Goal: Find specific page/section: Find specific page/section

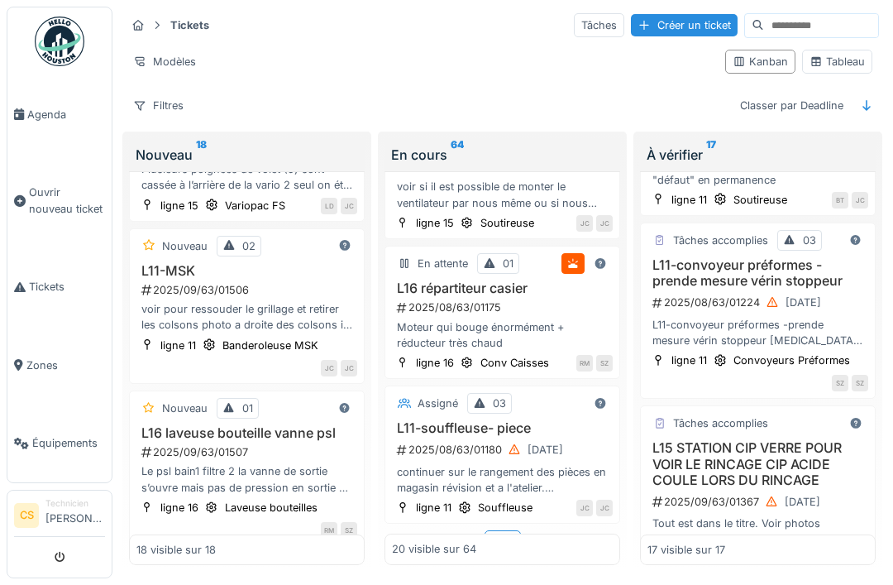
click at [32, 115] on span "Agenda" at bounding box center [66, 115] width 78 height 16
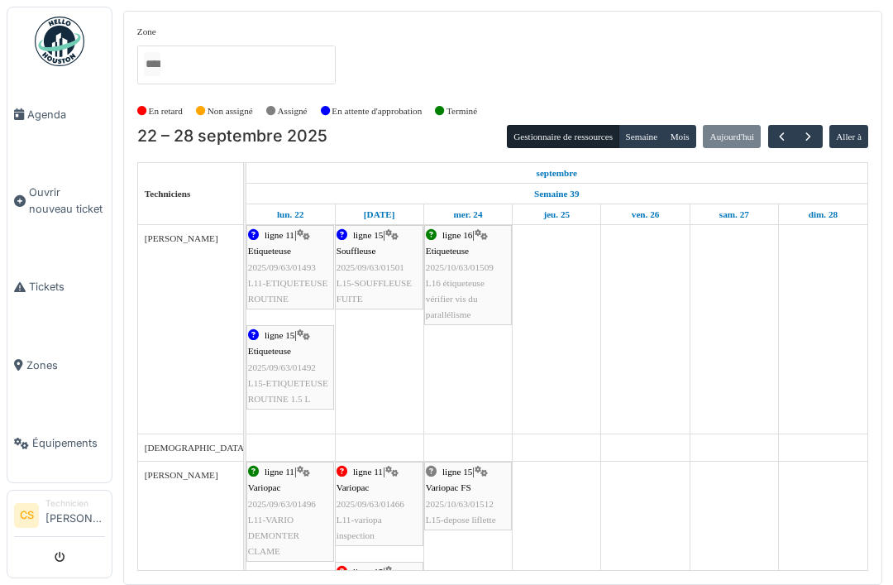
click at [0, 413] on div "Zone général ligne 11 ligne 15 ligne 16 ligne 17 Magasin En retard Non assigné …" at bounding box center [446, 292] width 893 height 585
click at [45, 294] on span "Tickets" at bounding box center [67, 287] width 76 height 16
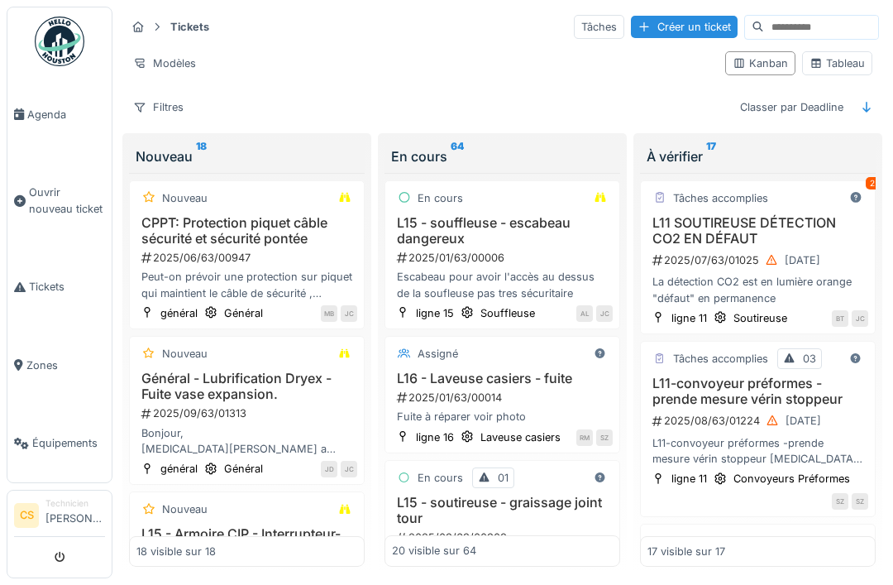
click at [168, 48] on div "Modèles Kanban Tableau" at bounding box center [502, 63] width 753 height 37
click at [169, 100] on div "Filtres" at bounding box center [158, 107] width 65 height 24
click at [172, 100] on div "Filtres" at bounding box center [158, 107] width 65 height 24
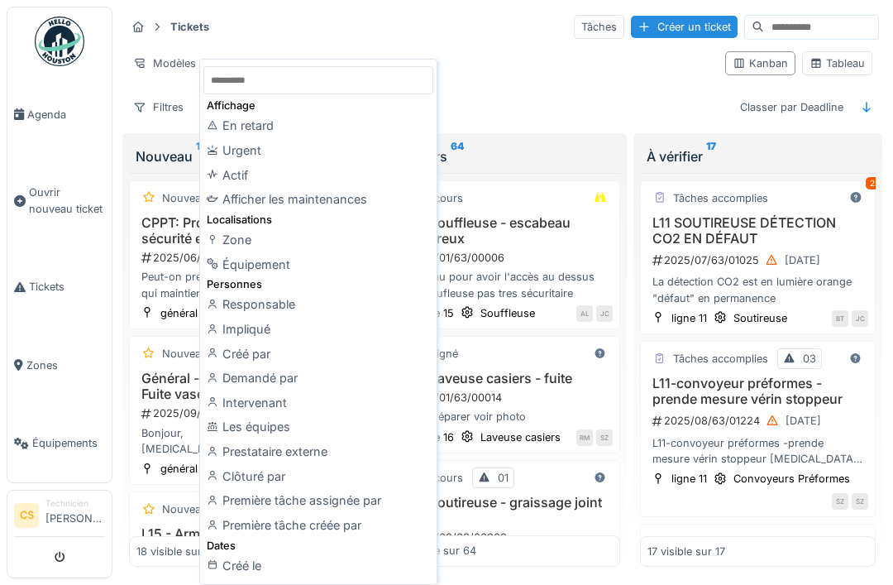
click at [261, 349] on div "Créé par" at bounding box center [318, 354] width 230 height 25
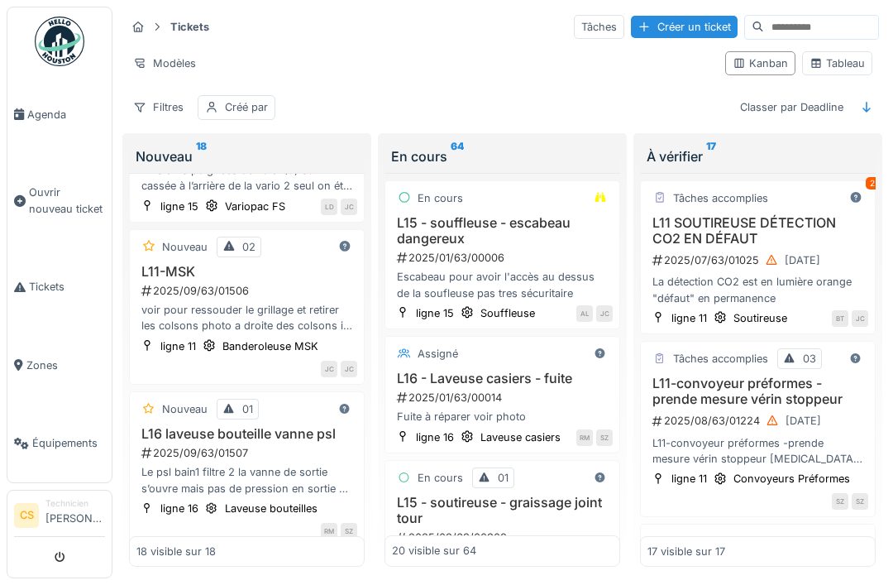
scroll to position [2298, 0]
click at [234, 107] on div "Créé par" at bounding box center [246, 107] width 43 height 16
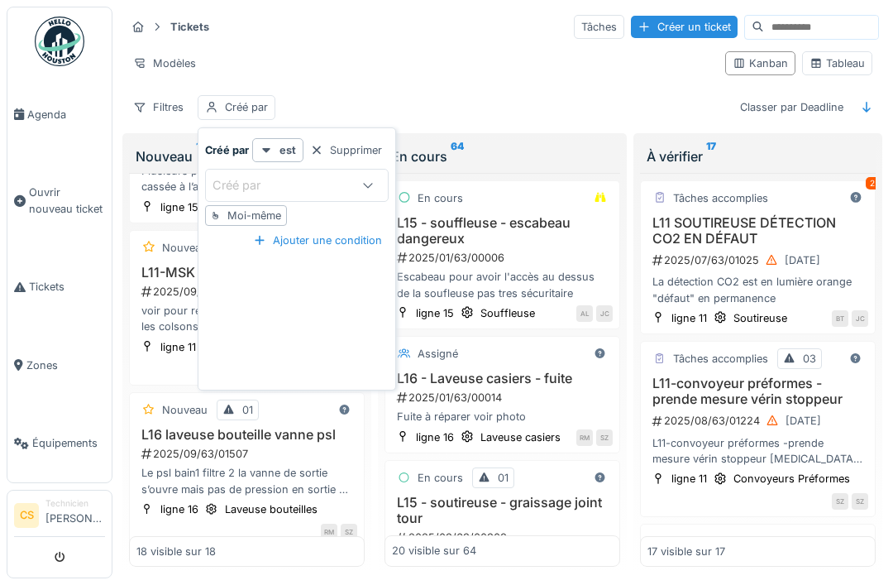
click at [233, 213] on div "Moi-même" at bounding box center [254, 216] width 54 height 16
type input "*****"
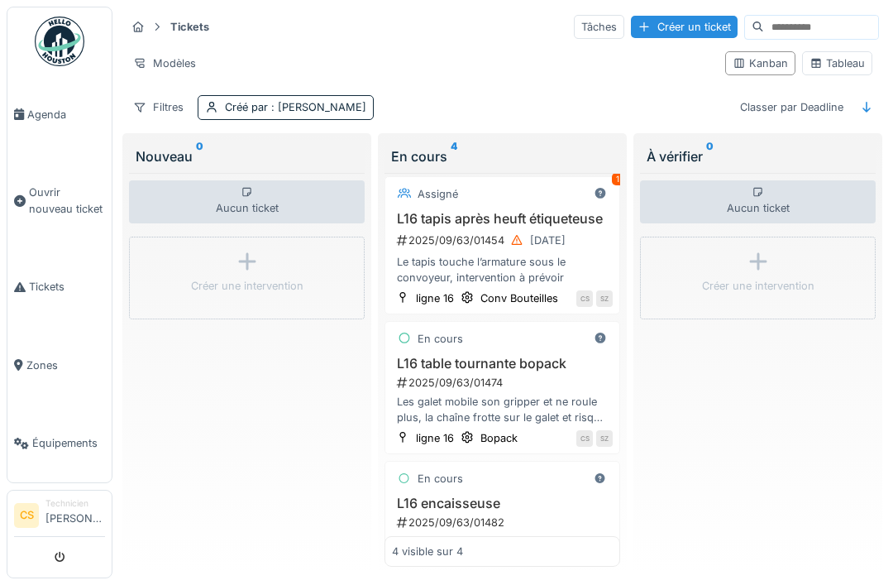
scroll to position [3, 0]
click at [438, 365] on h3 "L16 table tournante bopack" at bounding box center [502, 364] width 221 height 16
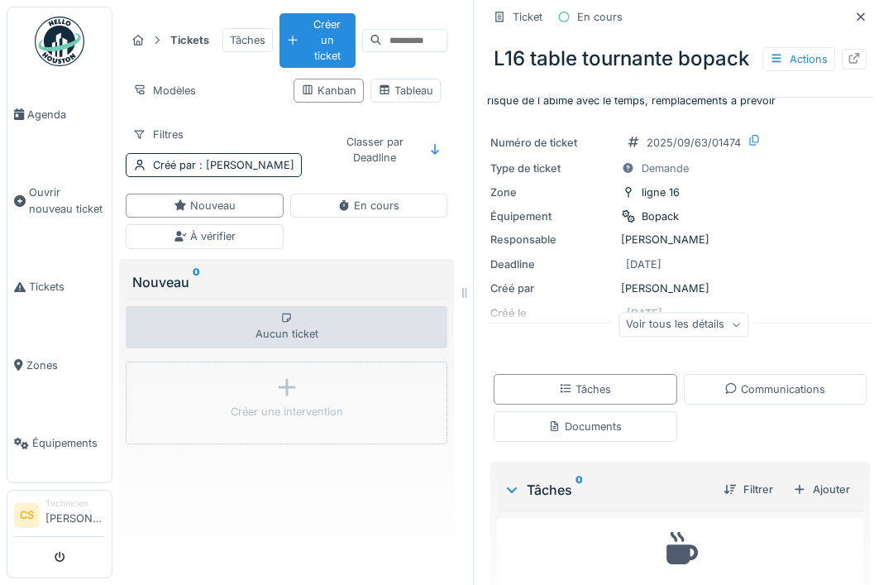
scroll to position [40, 0]
click at [719, 329] on div "Voir tous les détails" at bounding box center [684, 325] width 130 height 24
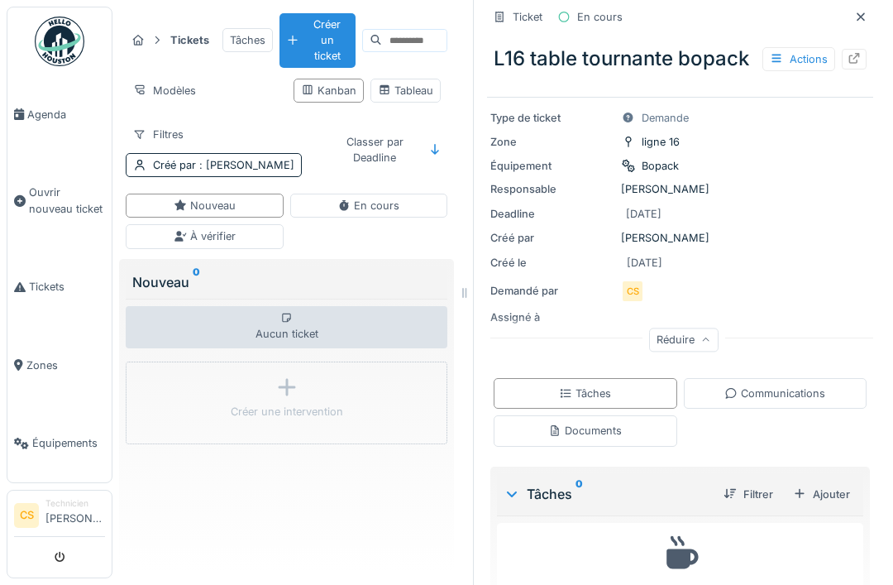
scroll to position [91, 0]
